Goal: Task Accomplishment & Management: Complete application form

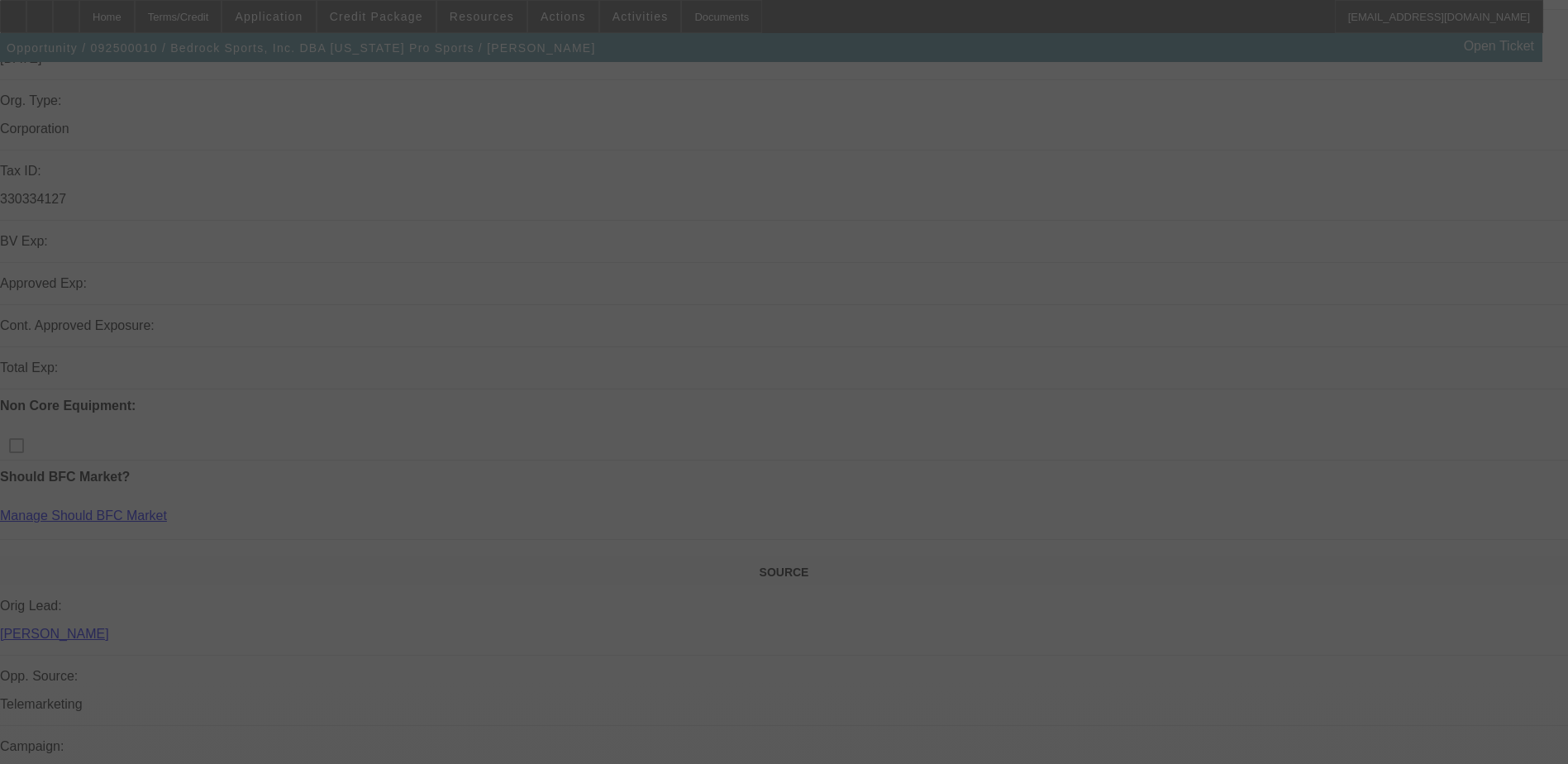
scroll to position [579, 0]
select select "0"
select select "2"
select select "0.1"
select select "0"
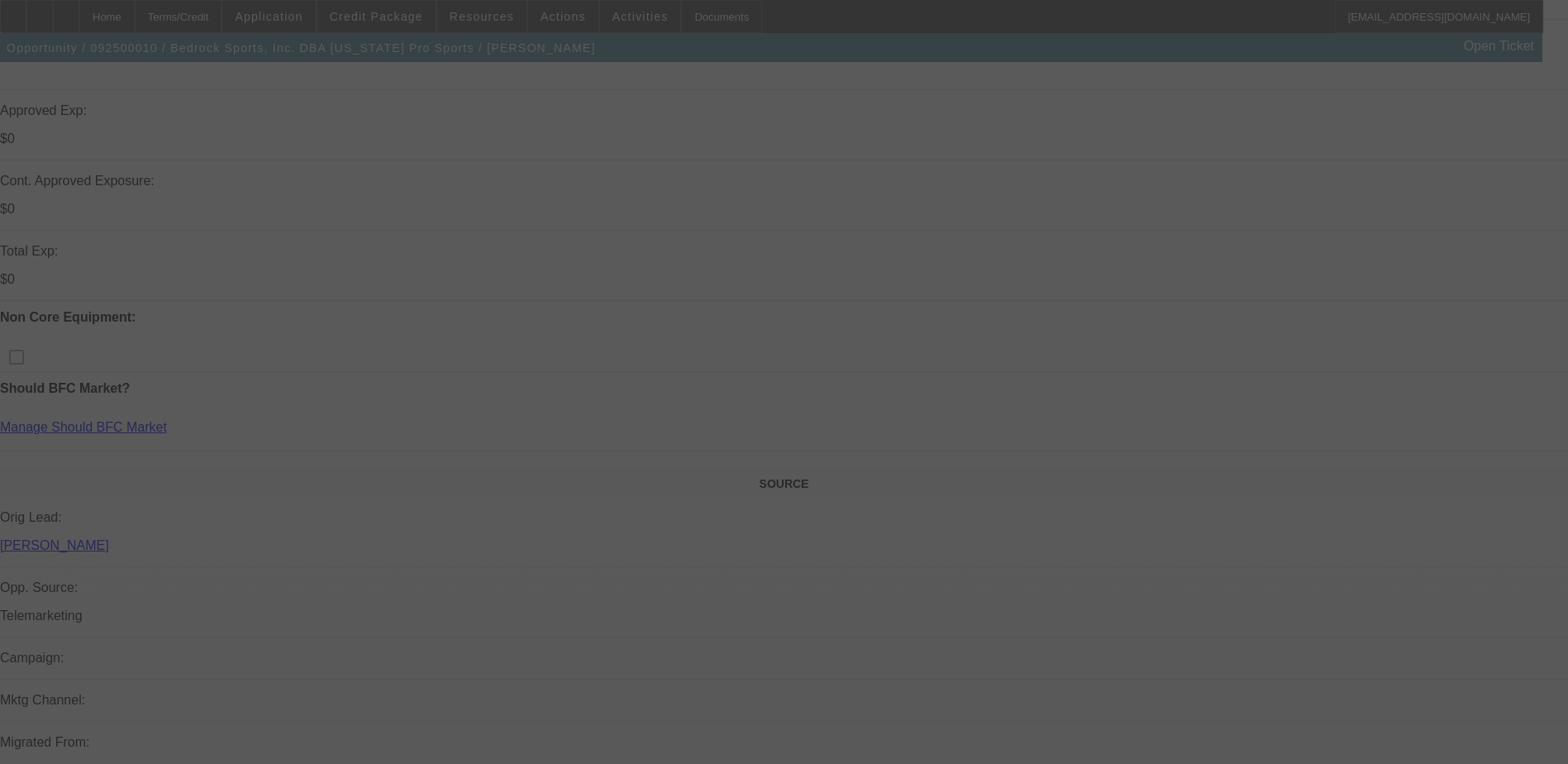
select select "2"
select select "0.1"
select select "0"
select select "2"
select select "0.1"
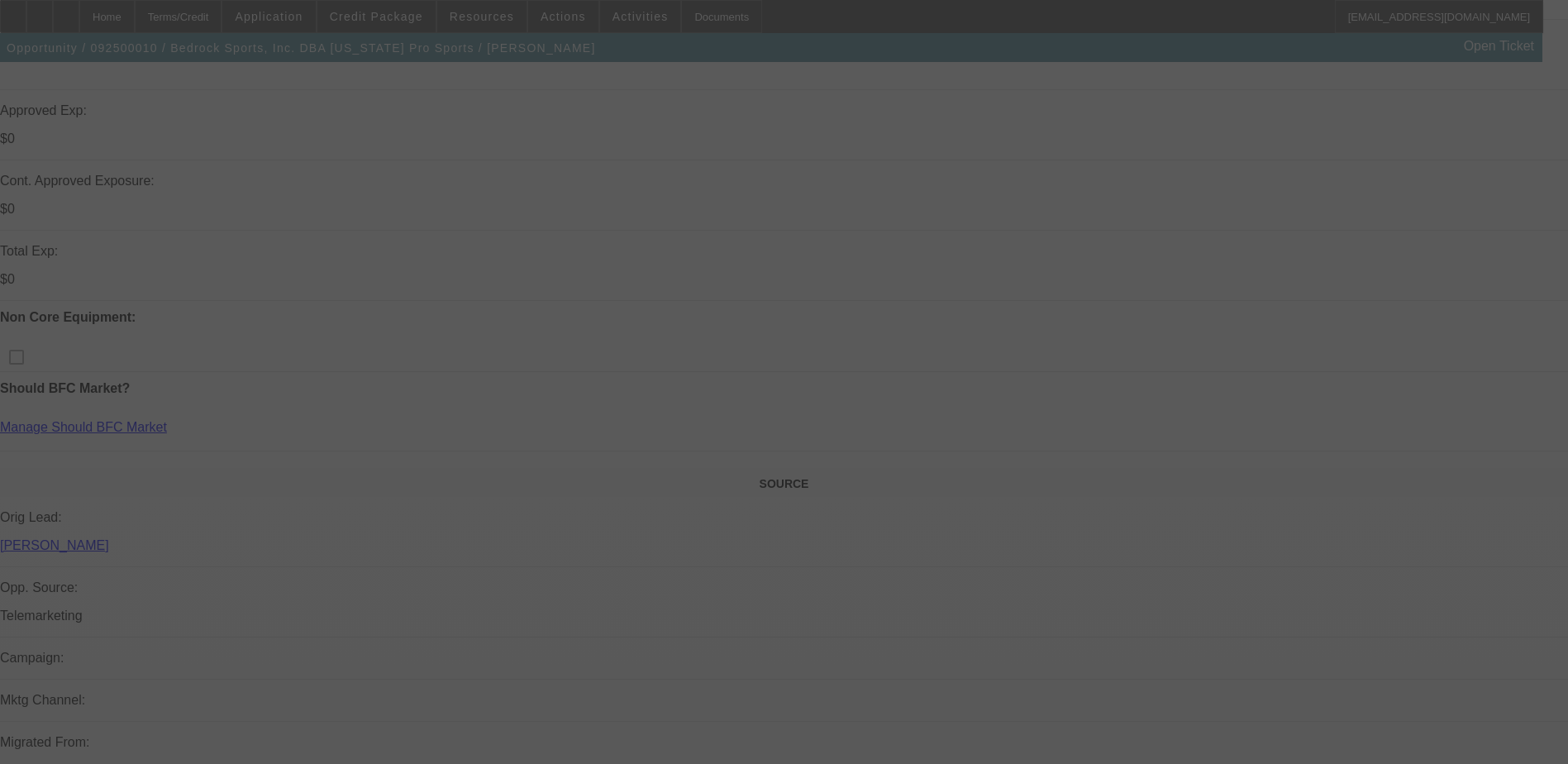
select select "0"
select select "2"
select select "0.1"
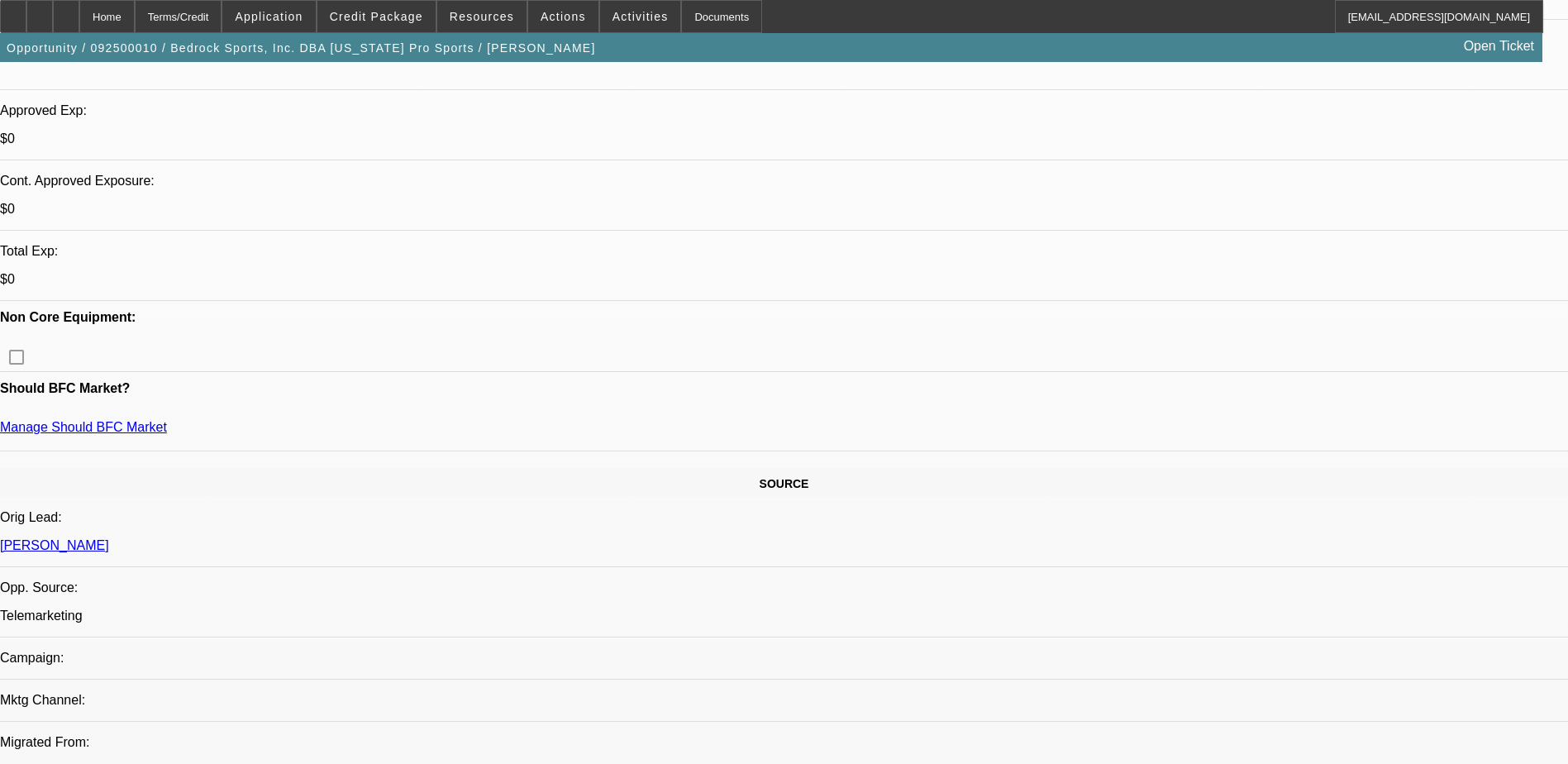
select select "1"
select select "2"
select select "4"
select select "1"
select select "2"
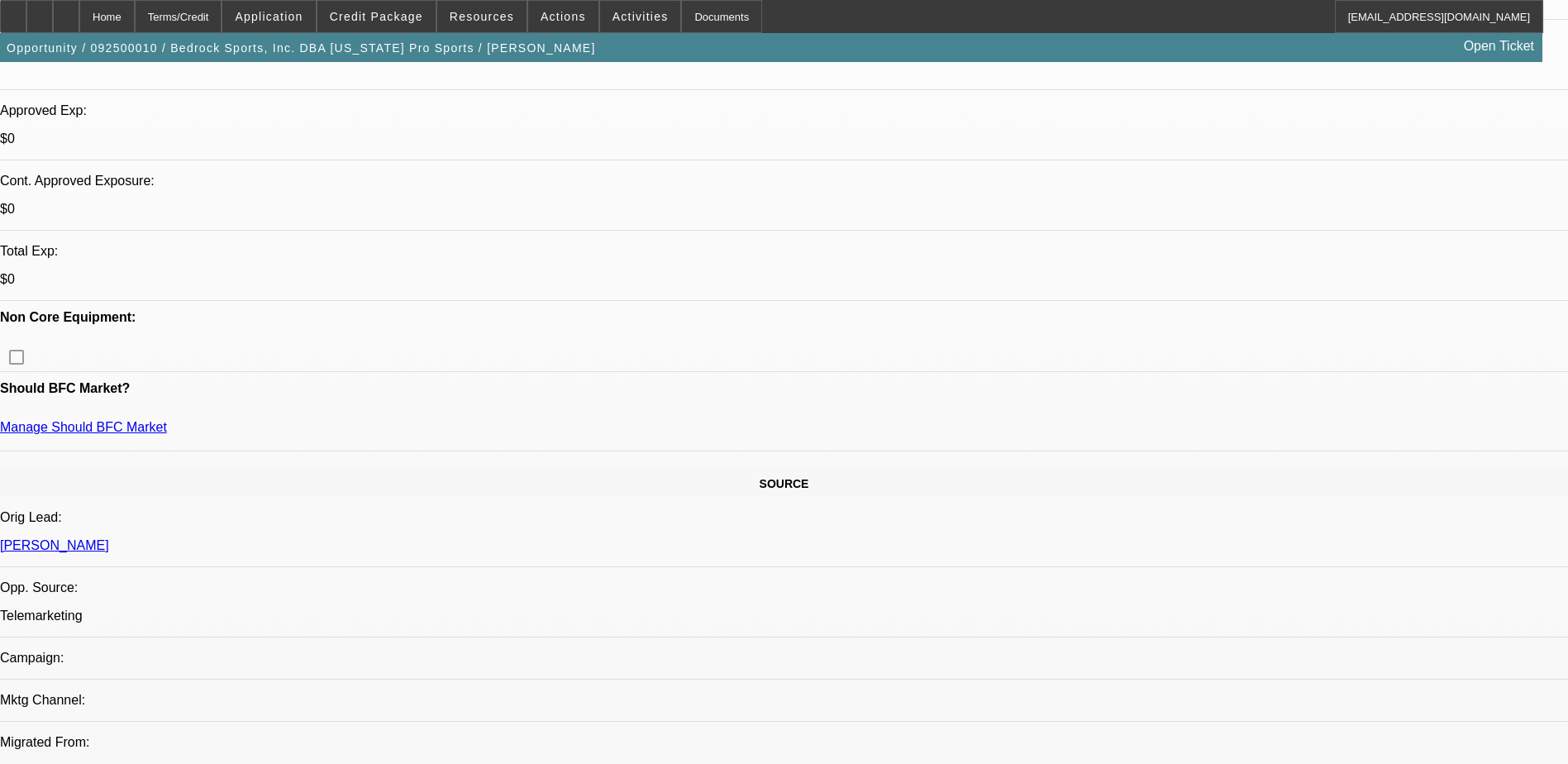
select select "4"
select select "1"
select select "2"
select select "4"
select select "1"
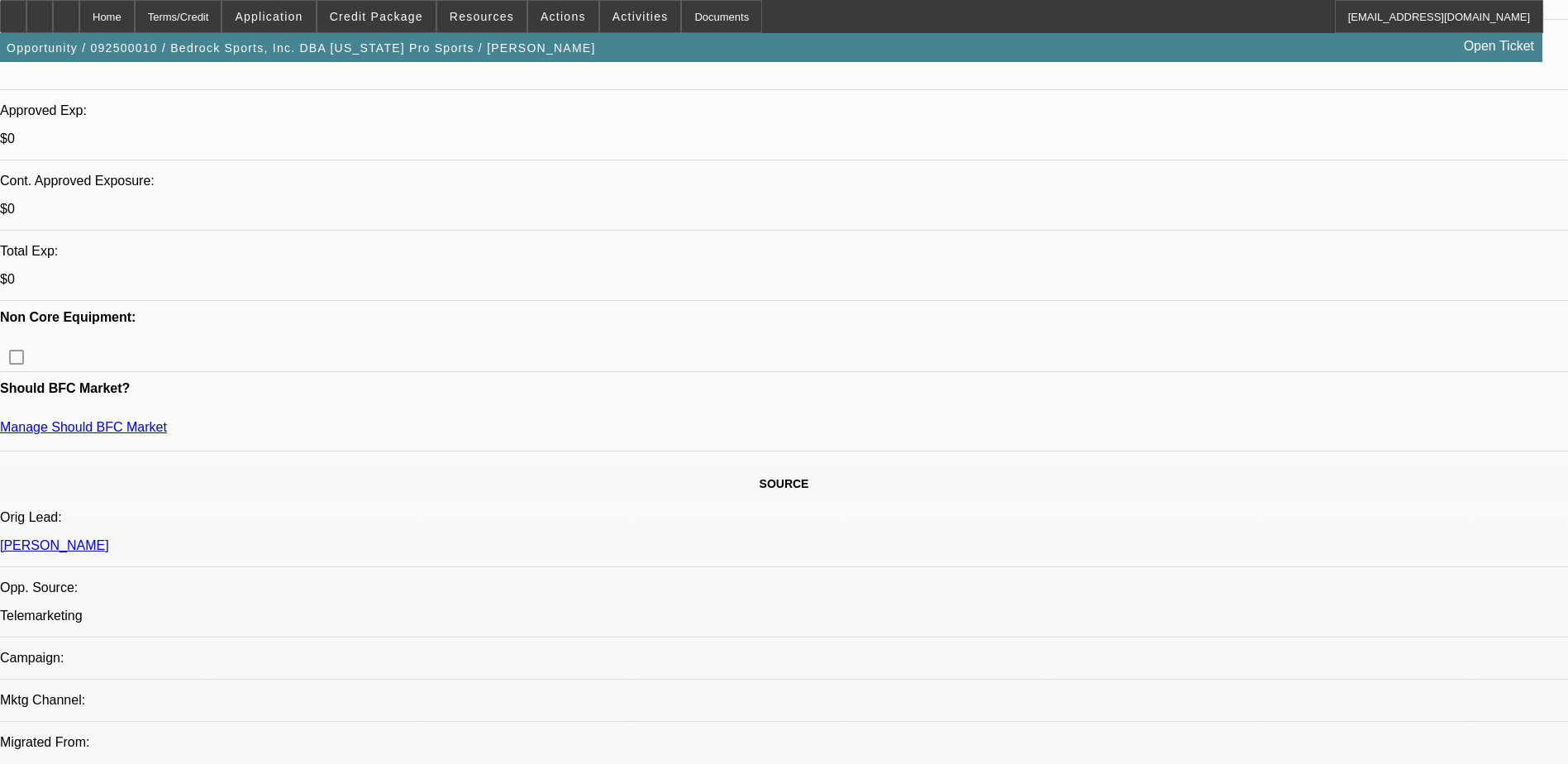
select select "2"
select select "4"
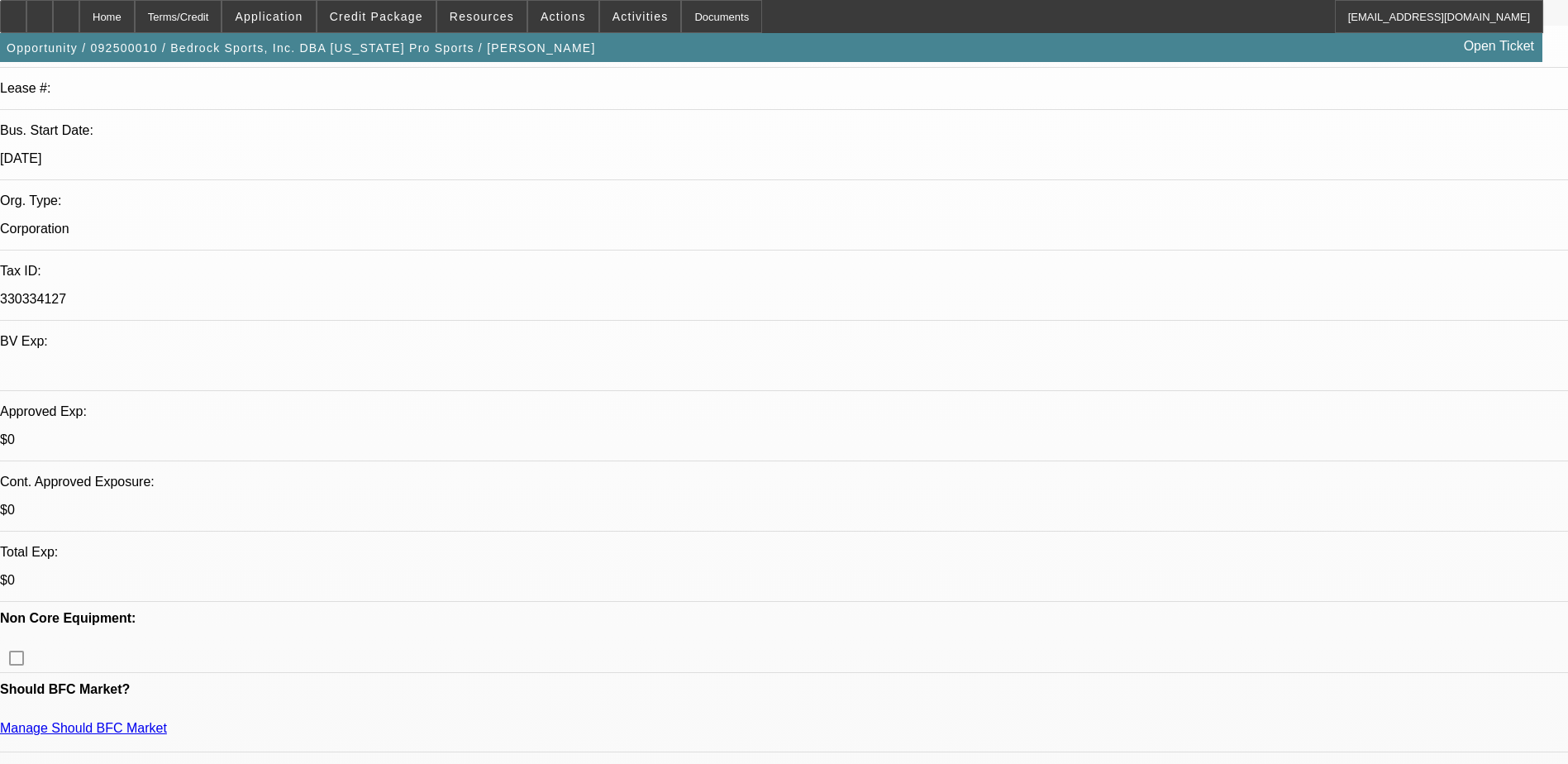
scroll to position [0, 0]
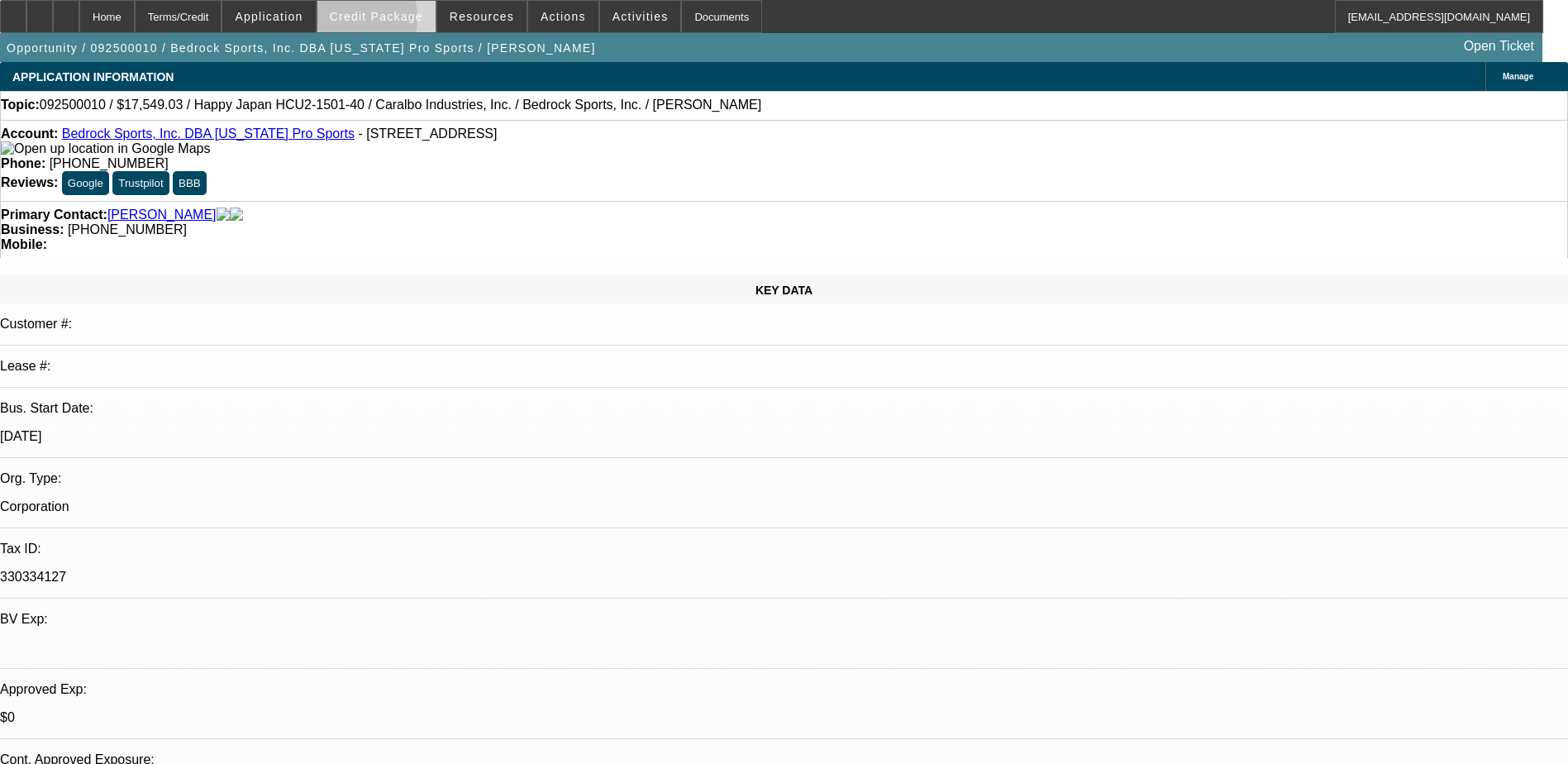
click at [375, 22] on span "Credit Package" at bounding box center [376, 16] width 93 height 14
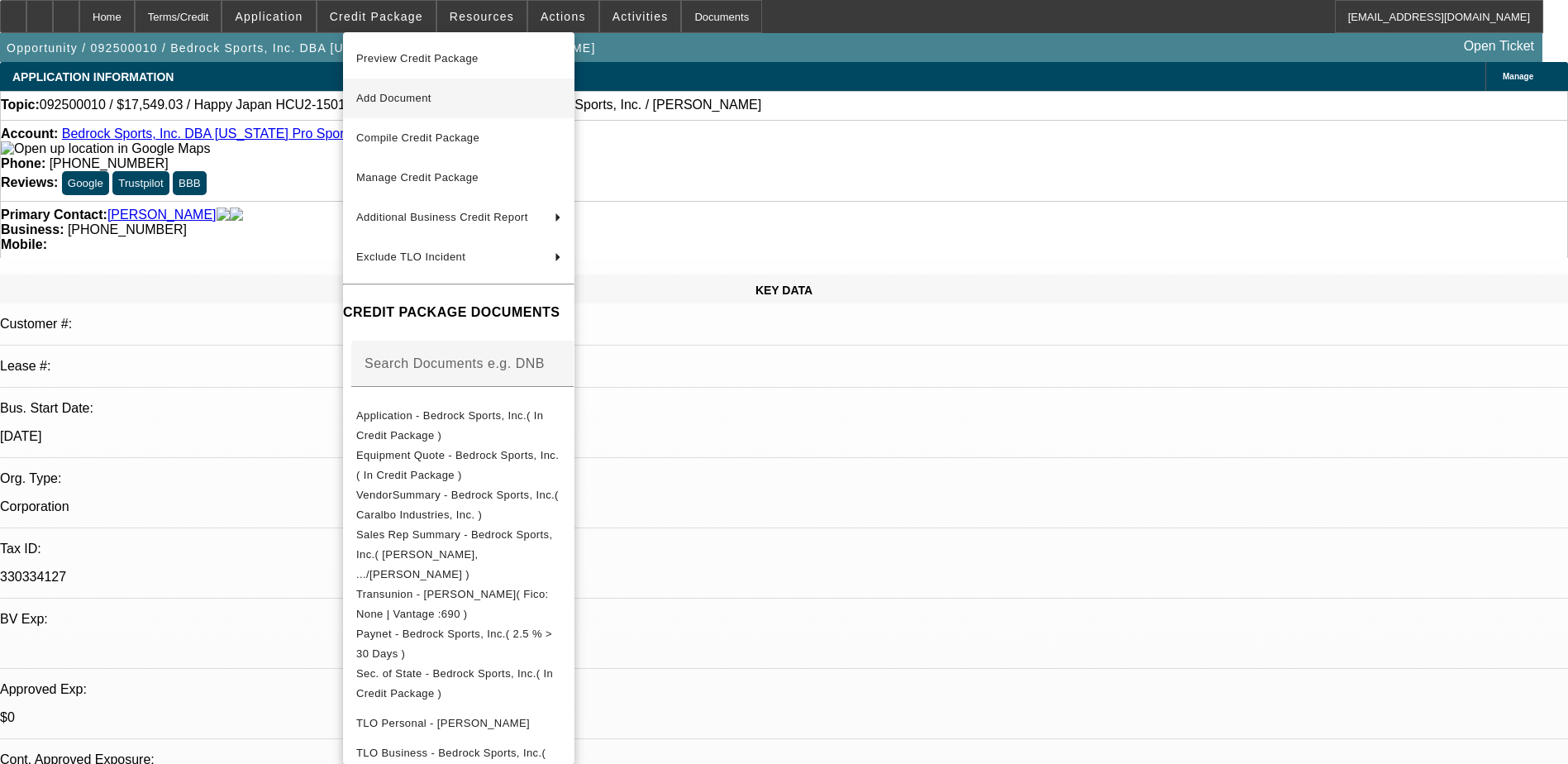
click at [422, 91] on span "Add Document" at bounding box center [458, 99] width 205 height 20
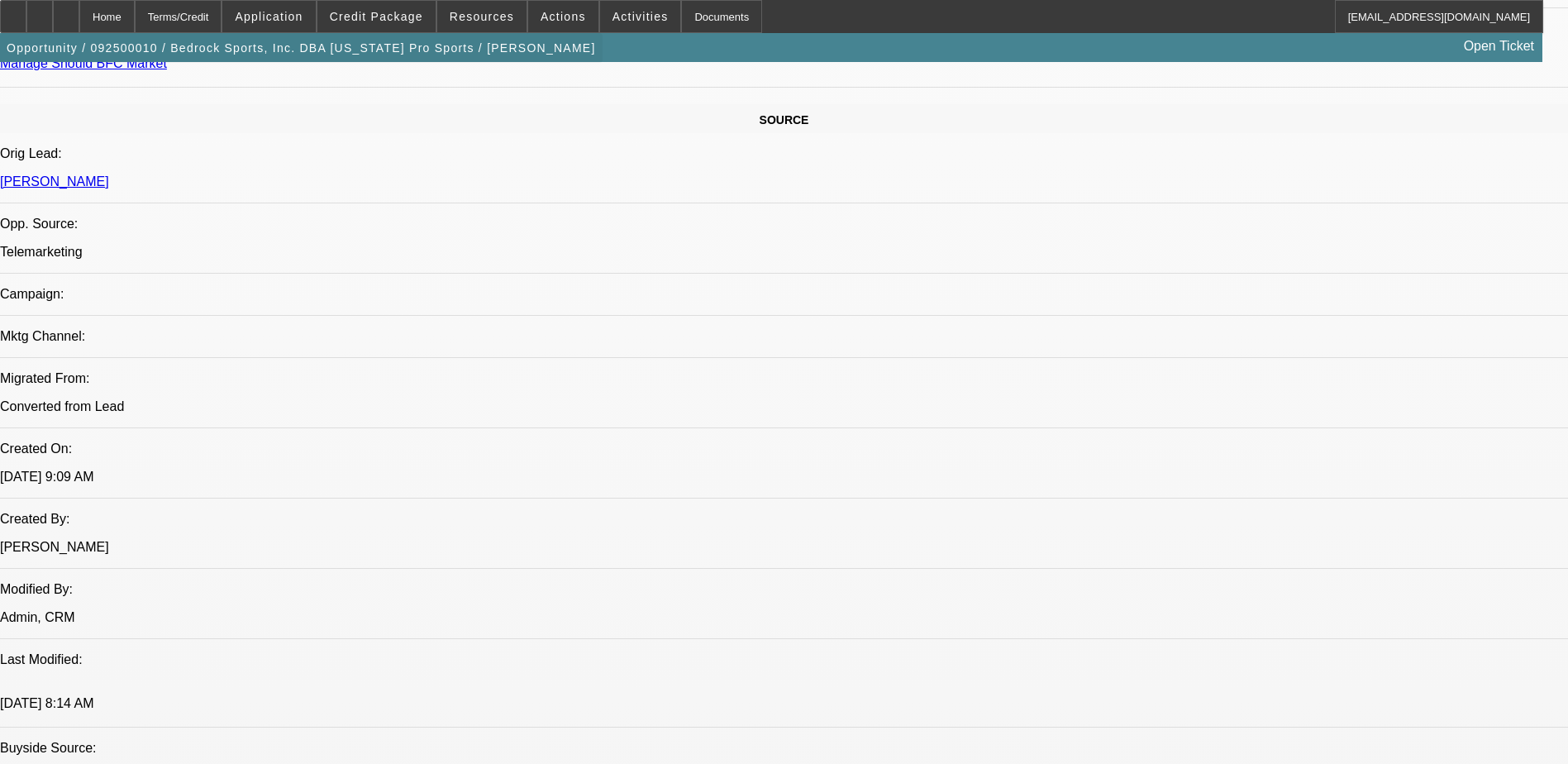
scroll to position [910, 0]
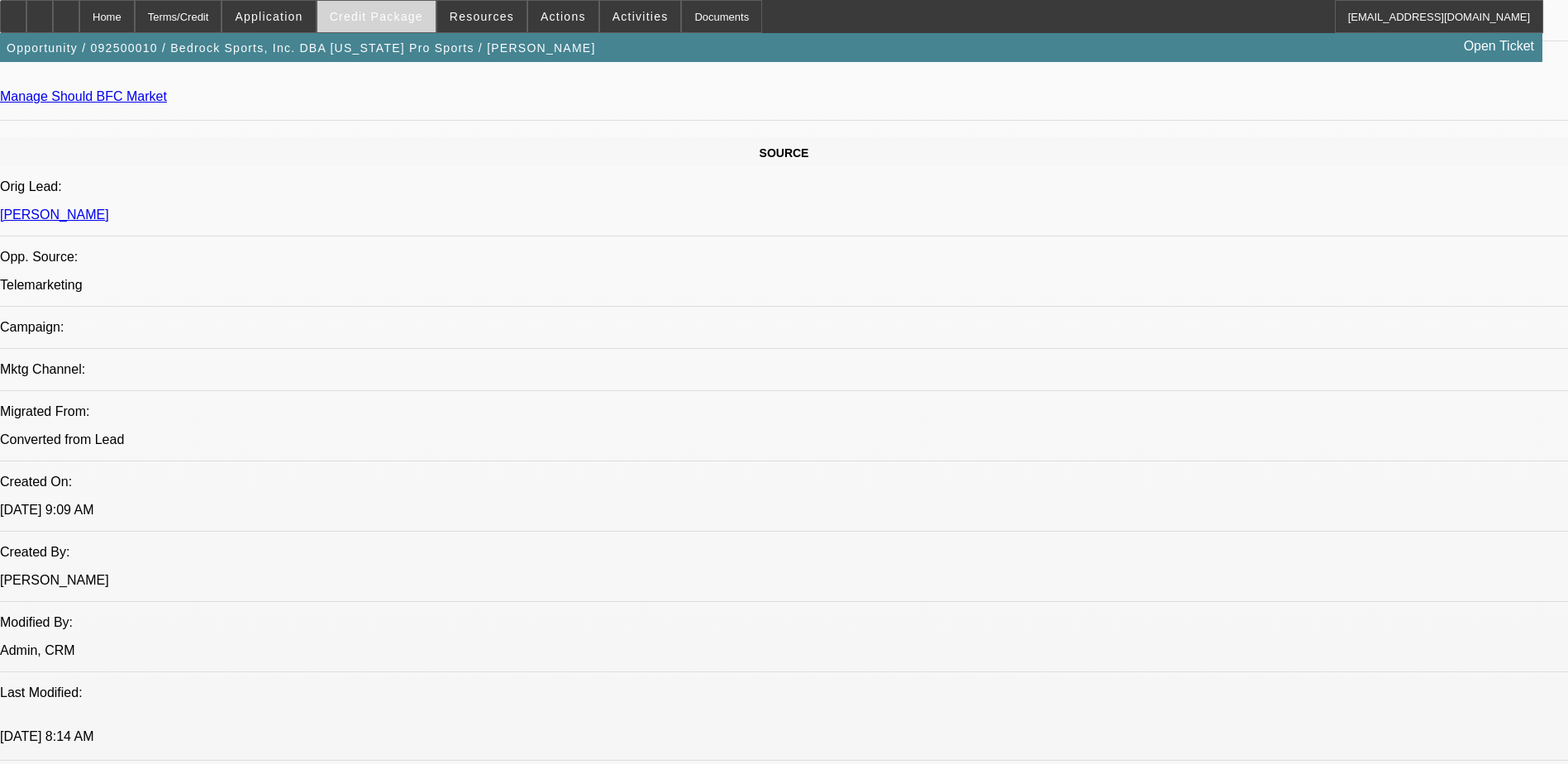
click at [391, 24] on span at bounding box center [376, 16] width 119 height 40
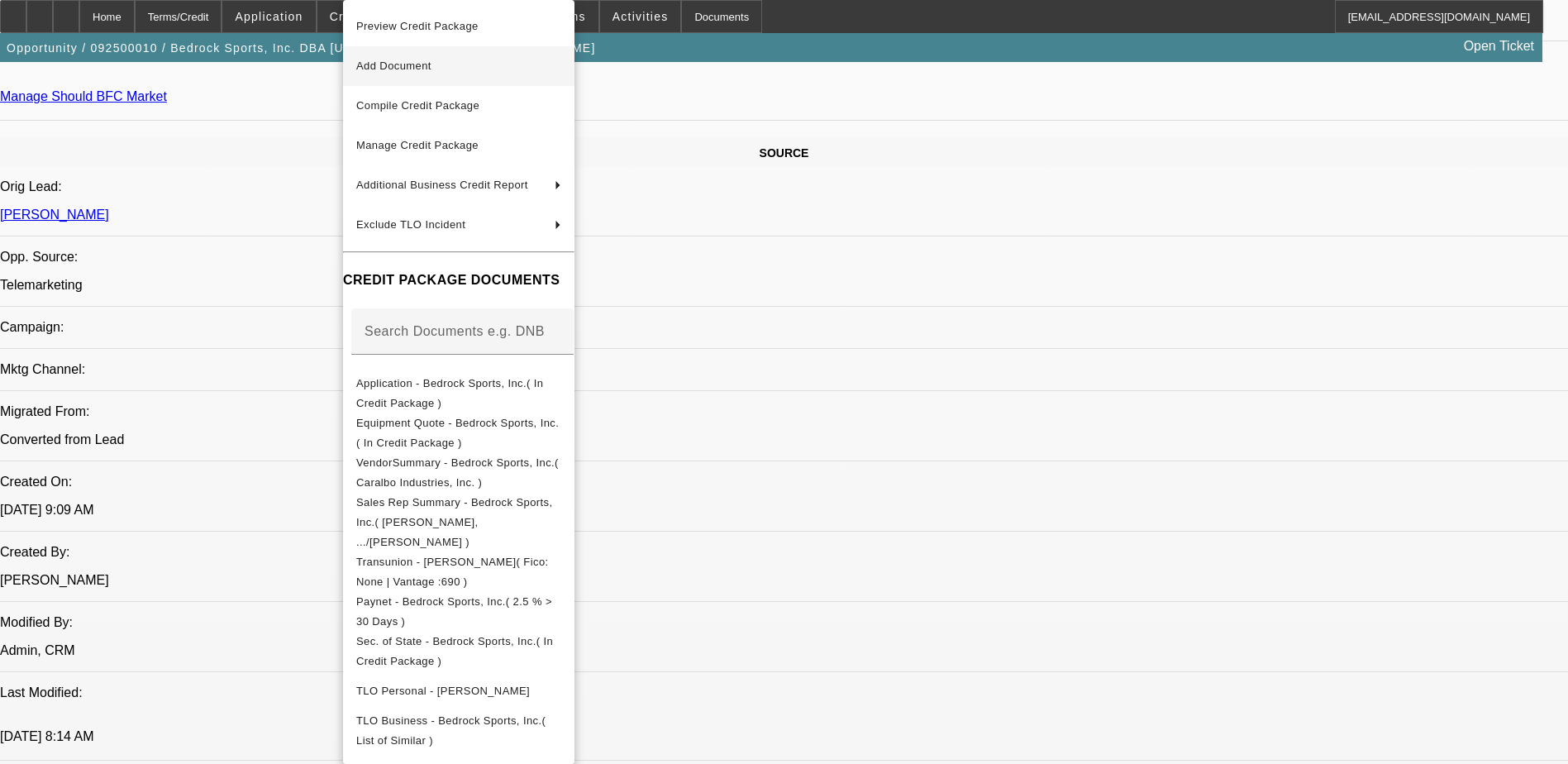
click at [427, 53] on button "Add Document" at bounding box center [459, 66] width 232 height 40
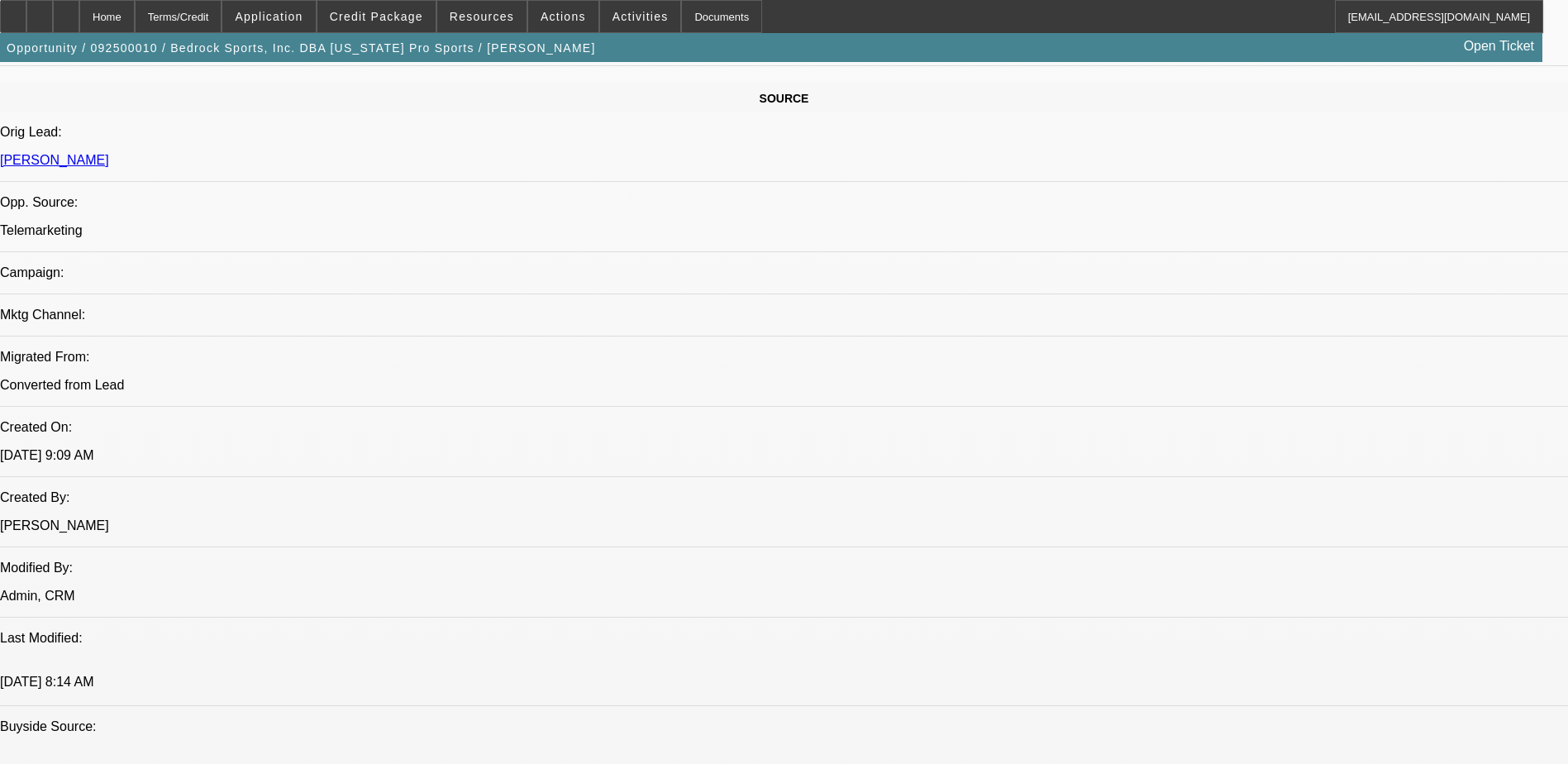
scroll to position [1075, 0]
